Goal: Task Accomplishment & Management: Manage account settings

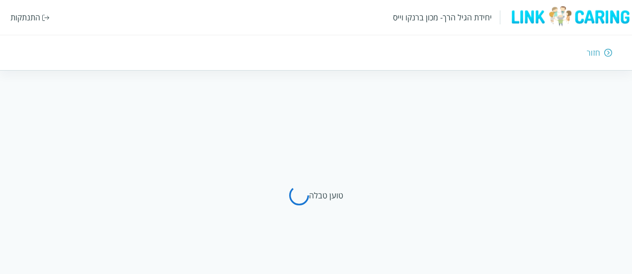
scroll to position [40, 0]
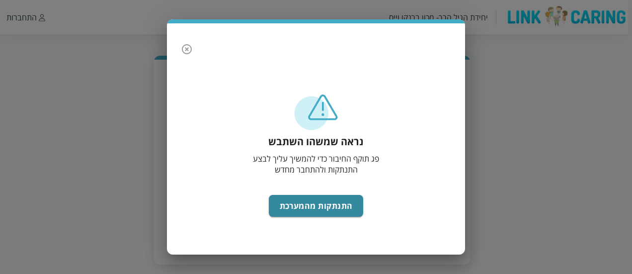
scroll to position [41, 0]
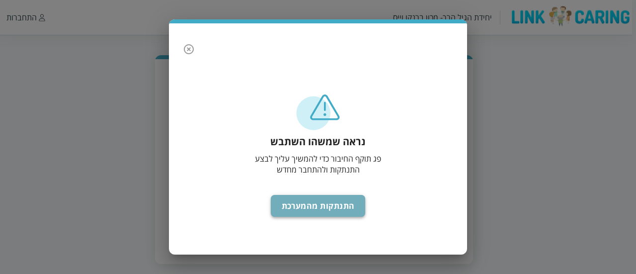
click at [348, 199] on button "התנתקות מהמערכת" at bounding box center [318, 206] width 95 height 22
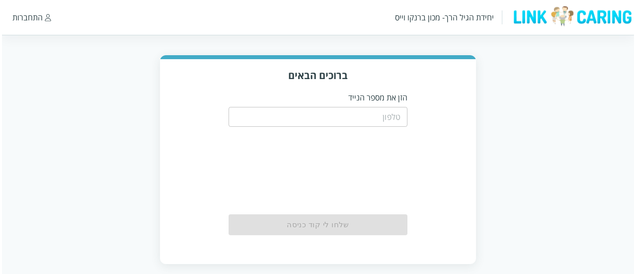
scroll to position [41, 0]
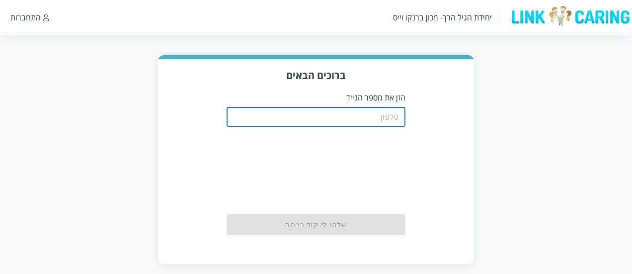
click at [396, 113] on input "tel" at bounding box center [316, 117] width 179 height 20
type input "0508805134"
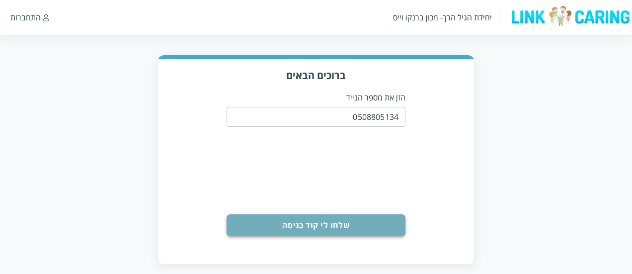
click at [346, 225] on button "שלחו לי קוד כניסה" at bounding box center [316, 225] width 179 height 22
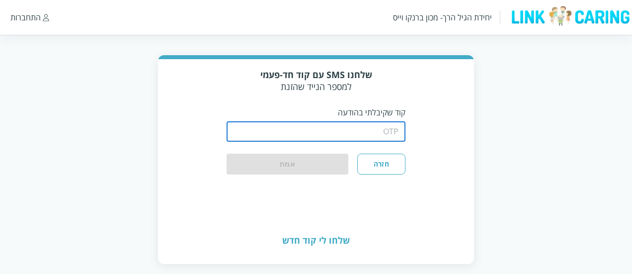
click at [370, 136] on input "string" at bounding box center [316, 132] width 179 height 20
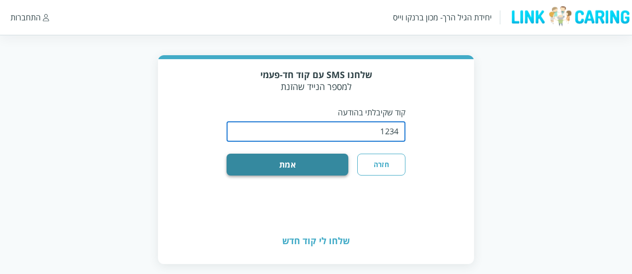
type input "1234"
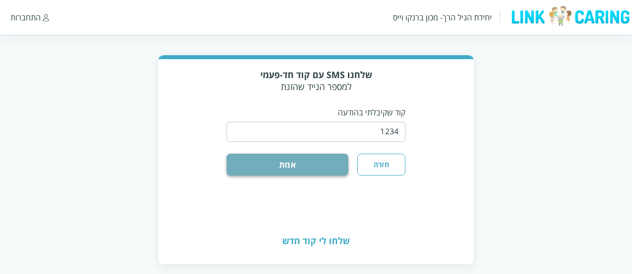
click at [303, 165] on button "אמת" at bounding box center [288, 165] width 122 height 22
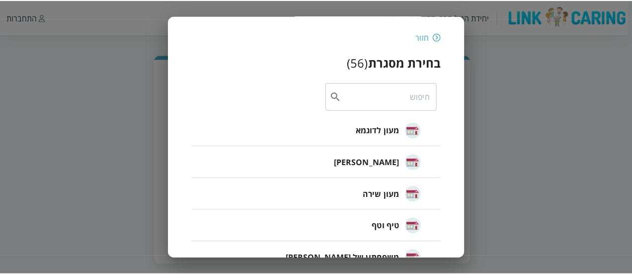
scroll to position [0, 0]
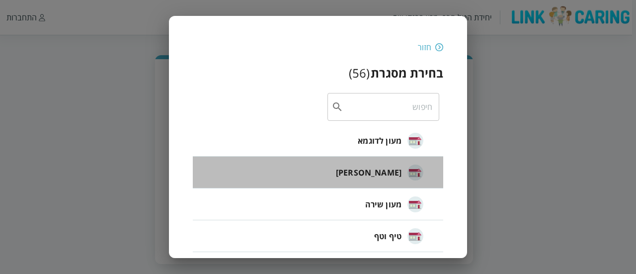
click at [389, 175] on span "חיה חבד" at bounding box center [369, 172] width 66 height 12
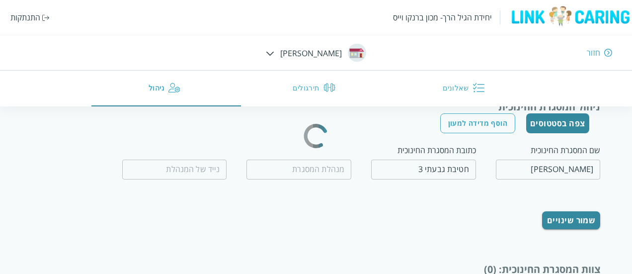
scroll to position [10, 0]
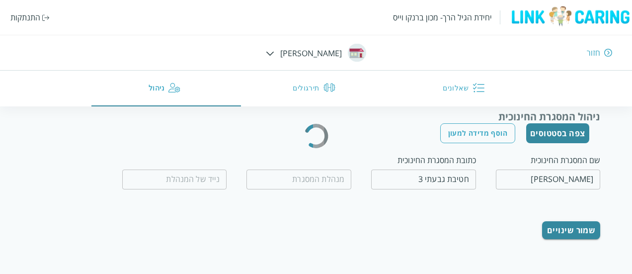
type input "חיה אבייב"
type input "0509560658"
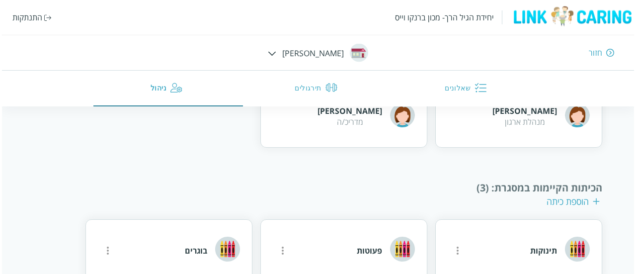
scroll to position [608, 0]
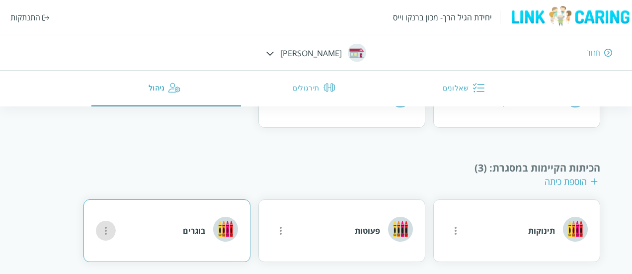
click at [446, 228] on button "more" at bounding box center [456, 231] width 20 height 20
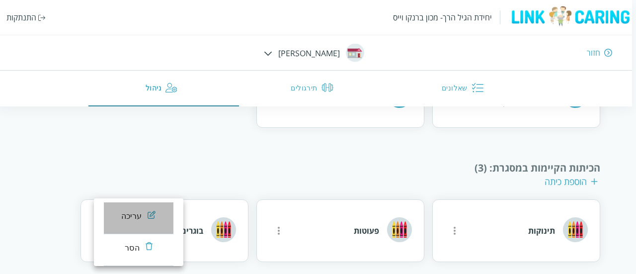
click at [129, 213] on div "עריכה" at bounding box center [131, 216] width 21 height 12
type input "בוגרים"
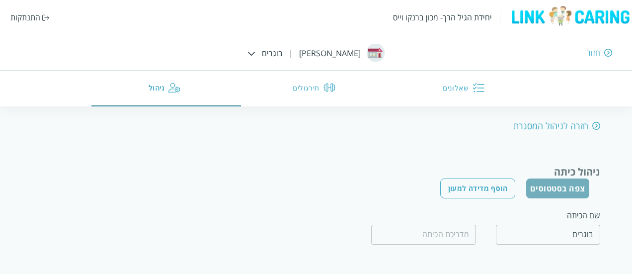
click at [566, 195] on button "צפה בסטטוסים" at bounding box center [557, 188] width 63 height 20
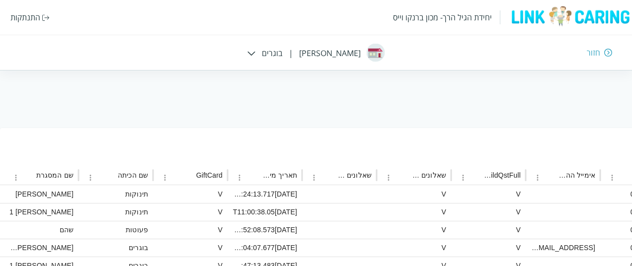
scroll to position [84, -664]
click at [257, 176] on button "Sort" at bounding box center [251, 175] width 14 height 14
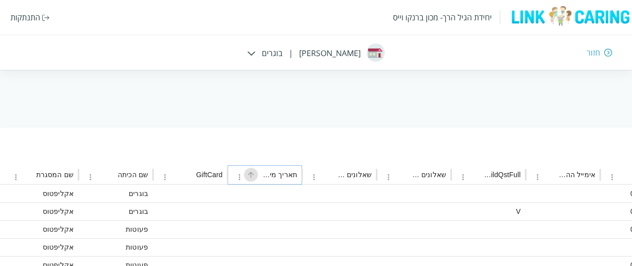
click at [249, 174] on icon "Sort" at bounding box center [250, 174] width 9 height 9
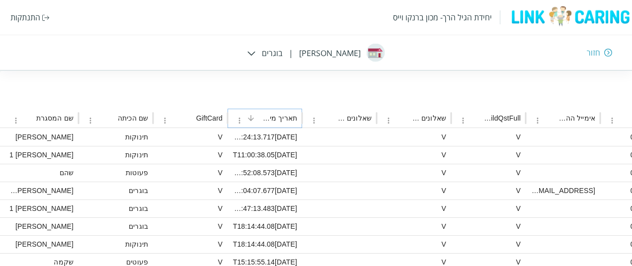
scroll to position [153, -664]
